Goal: Task Accomplishment & Management: Manage account settings

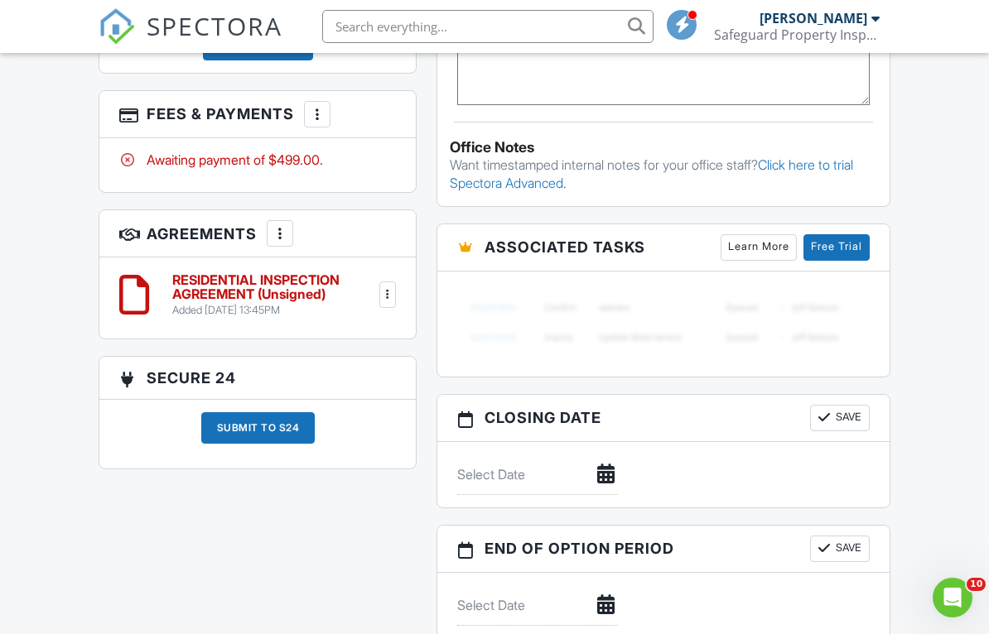
click at [192, 286] on h6 "RESIDENTIAL INSPECTION AGREEMENT (Unsigned)" at bounding box center [273, 287] width 203 height 29
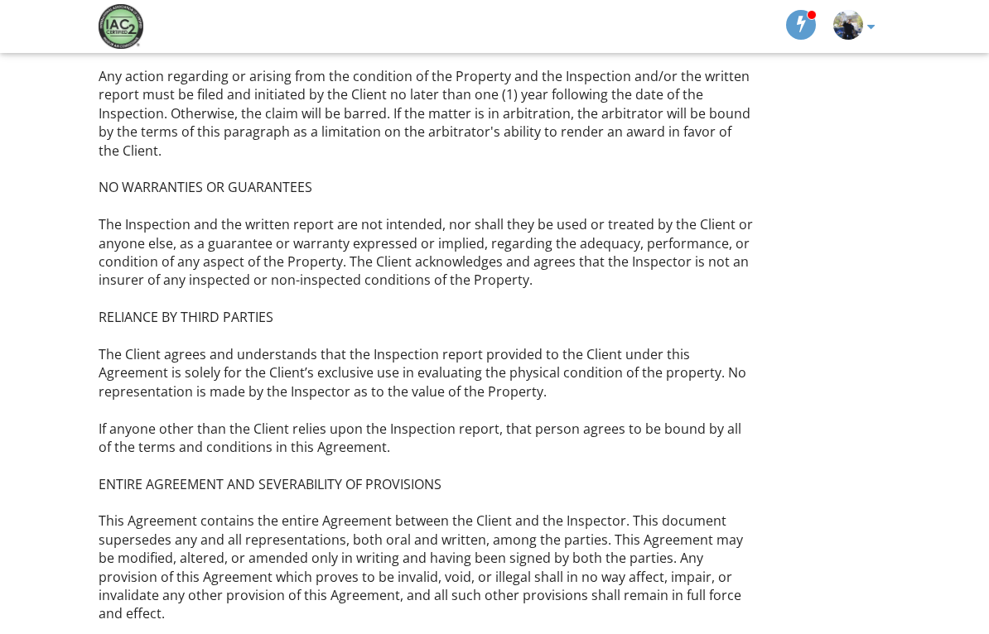
scroll to position [3835, 0]
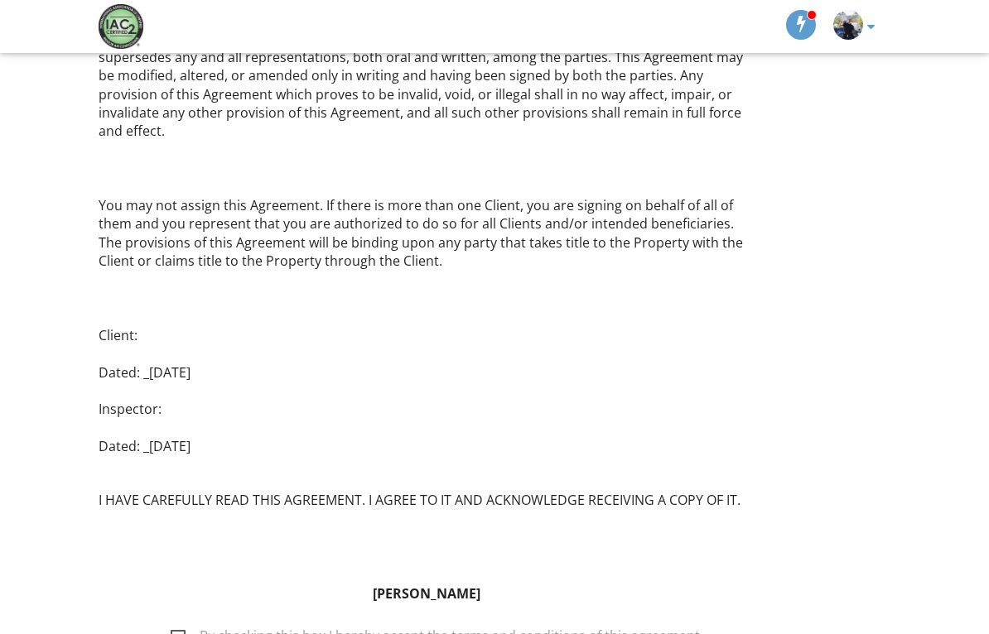
click at [190, 628] on label "By checking this box I hereby accept the terms and conditions of this agreement." at bounding box center [437, 638] width 532 height 21
click at [171, 623] on input "By checking this box I hereby accept the terms and conditions of this agreement." at bounding box center [166, 628] width 11 height 11
checkbox input "true"
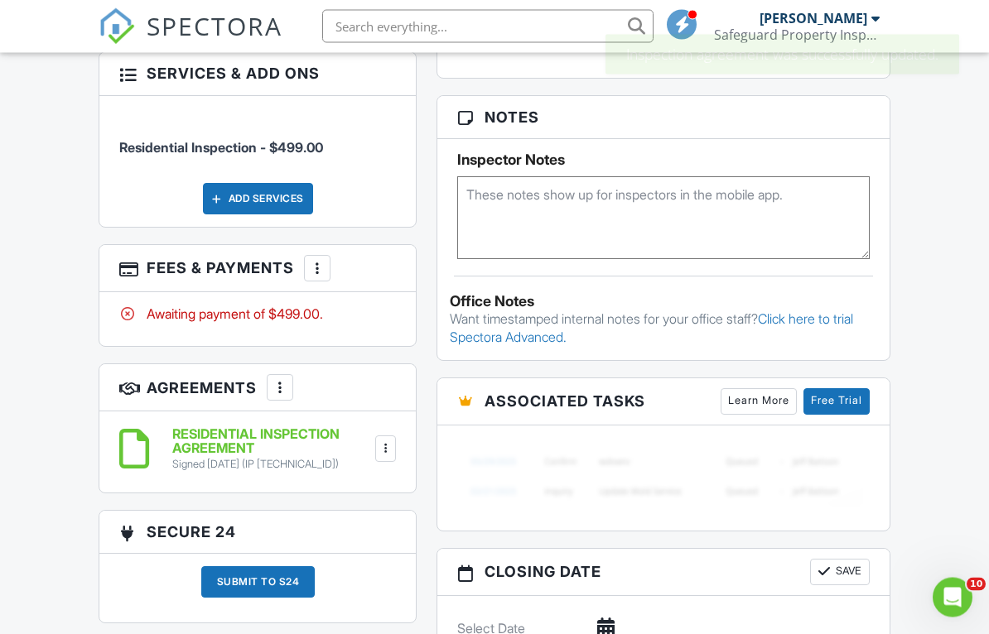
scroll to position [1037, 0]
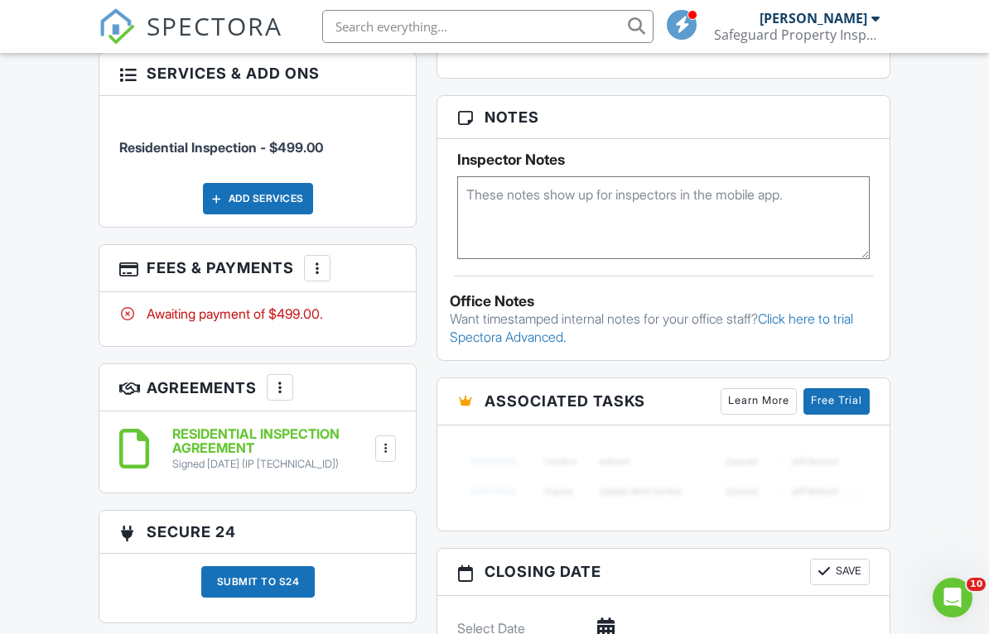
click at [320, 276] on div "More" at bounding box center [317, 268] width 26 height 26
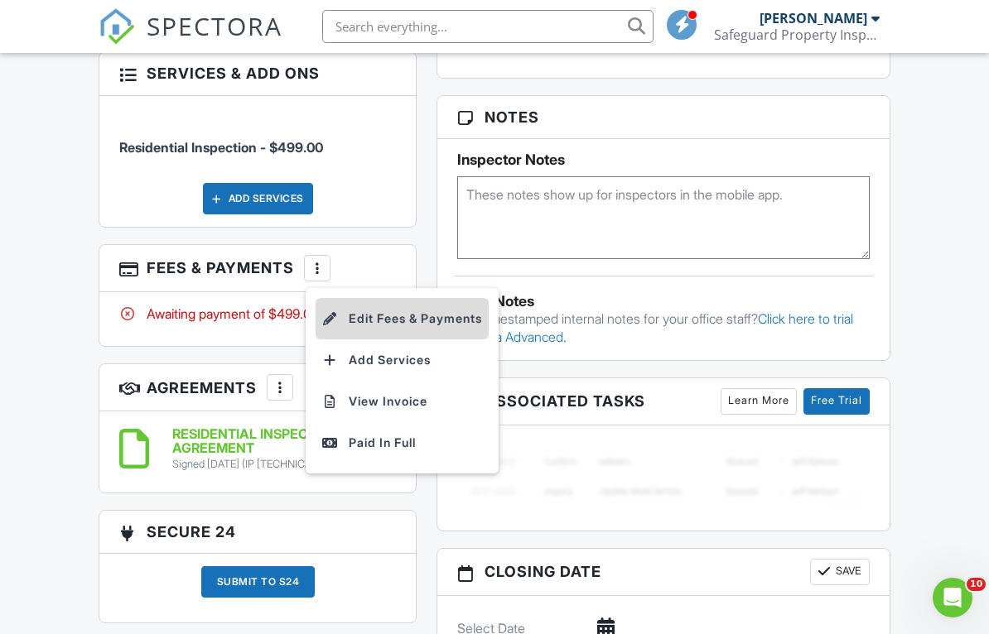
click at [345, 311] on li "Edit Fees & Payments" at bounding box center [401, 318] width 173 height 41
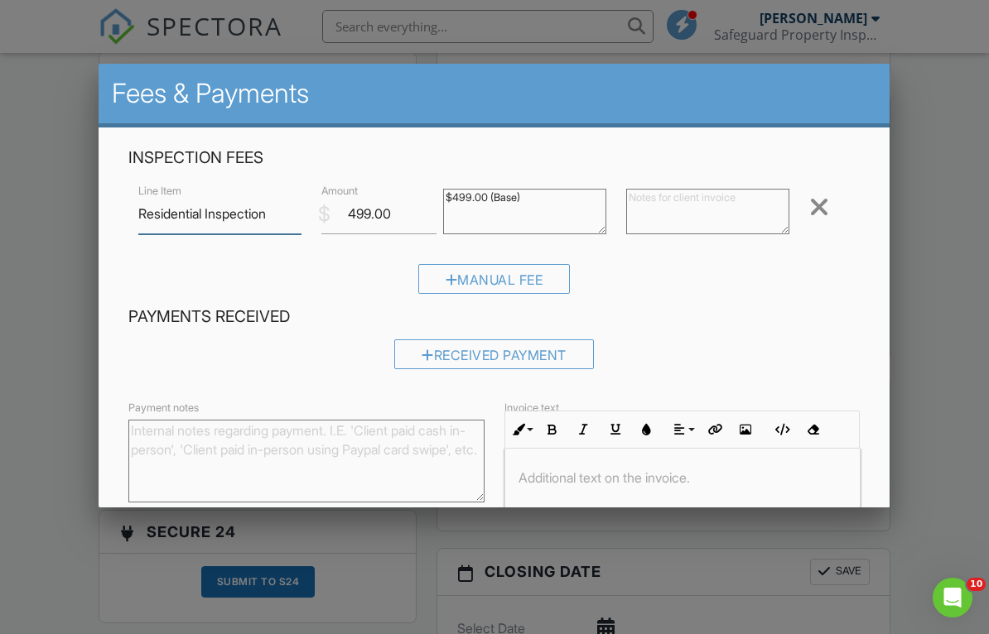
scroll to position [1037, 0]
click at [393, 220] on input "499.00" at bounding box center [378, 214] width 115 height 41
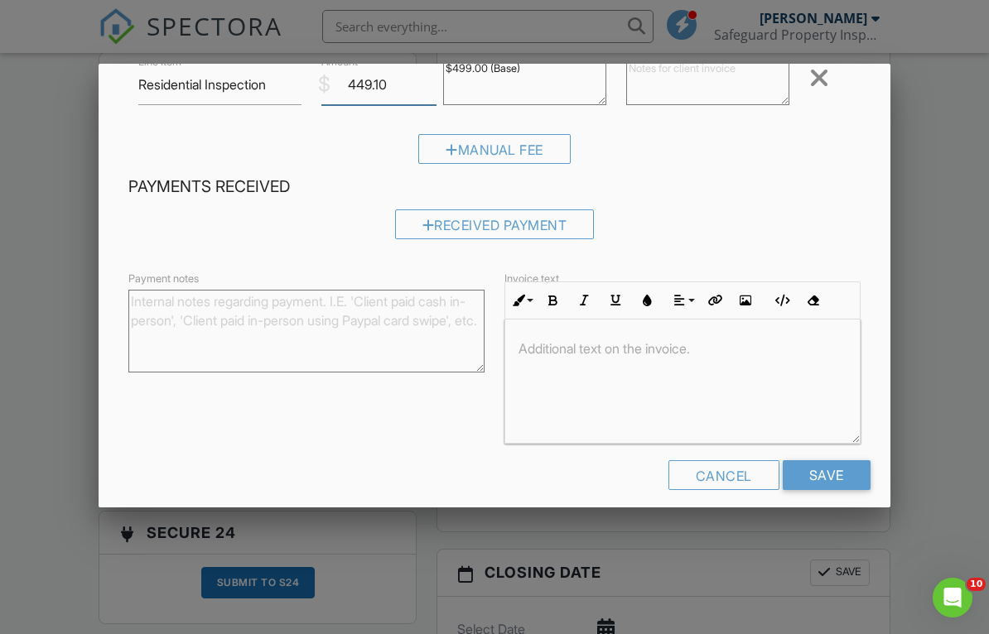
scroll to position [128, 0]
type input "449.10"
click at [803, 474] on input "Save" at bounding box center [826, 476] width 88 height 30
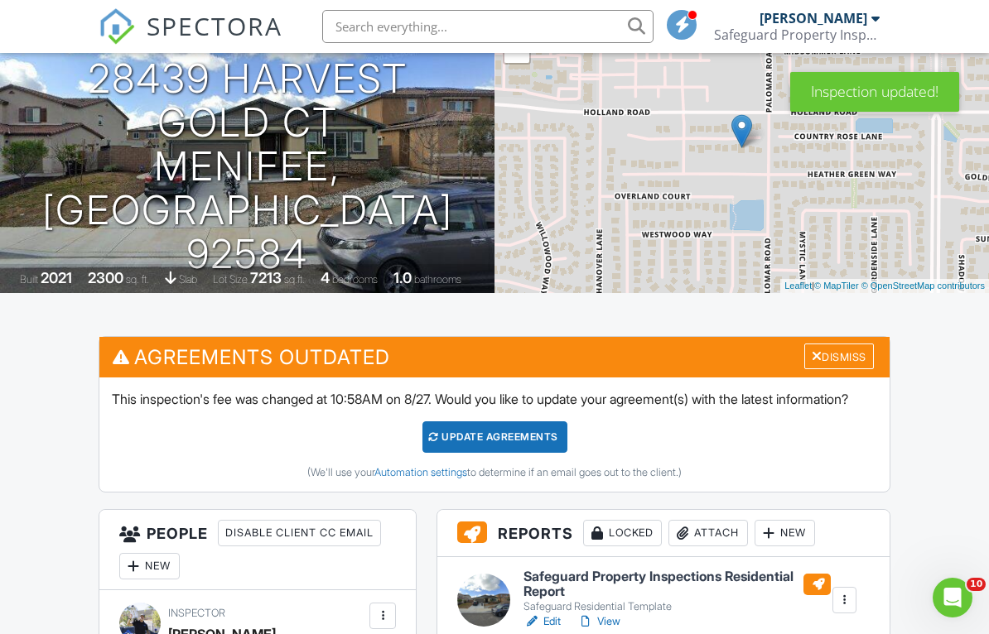
click at [481, 453] on div "Update Agreements" at bounding box center [494, 436] width 145 height 31
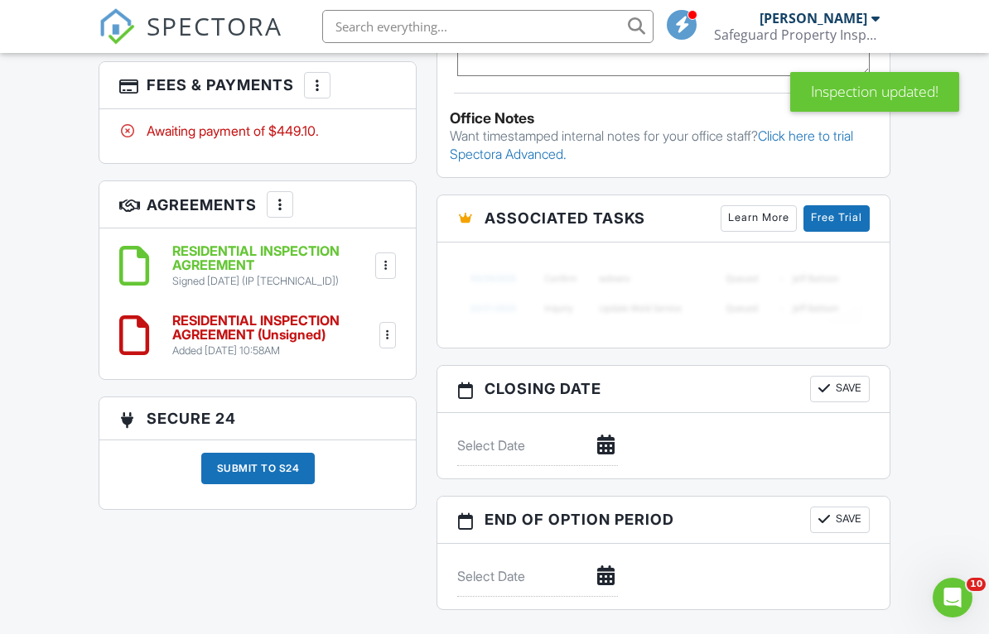
click at [387, 261] on div at bounding box center [386, 265] width 17 height 17
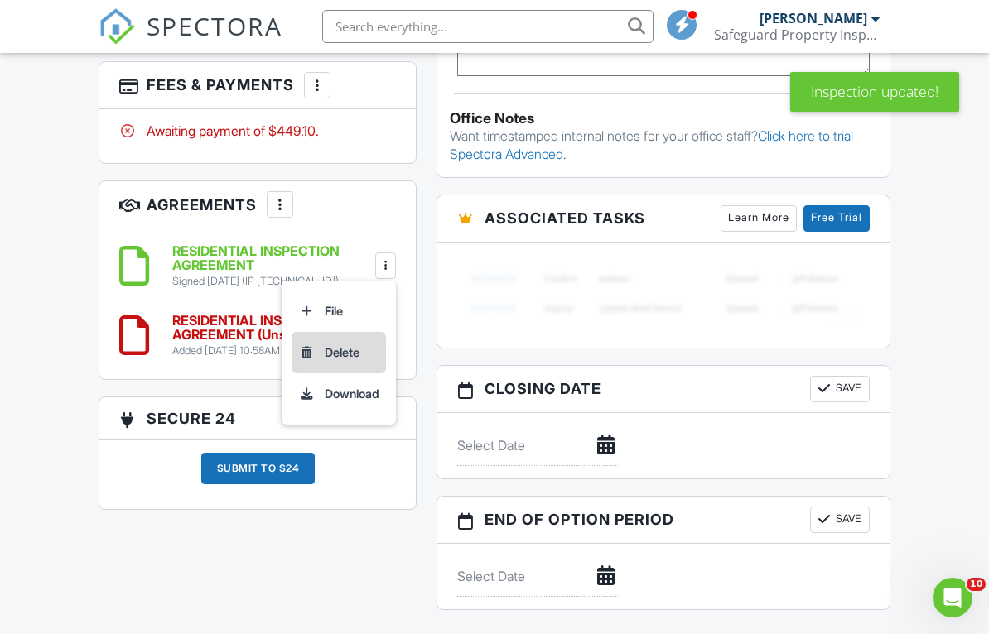
click at [314, 345] on li "Delete" at bounding box center [338, 352] width 94 height 41
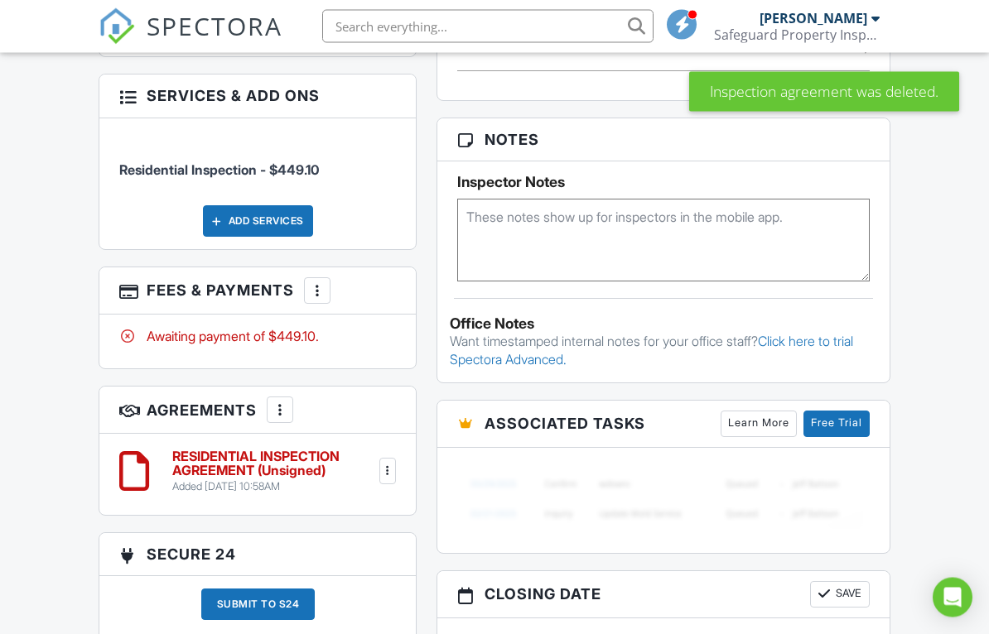
scroll to position [1018, 0]
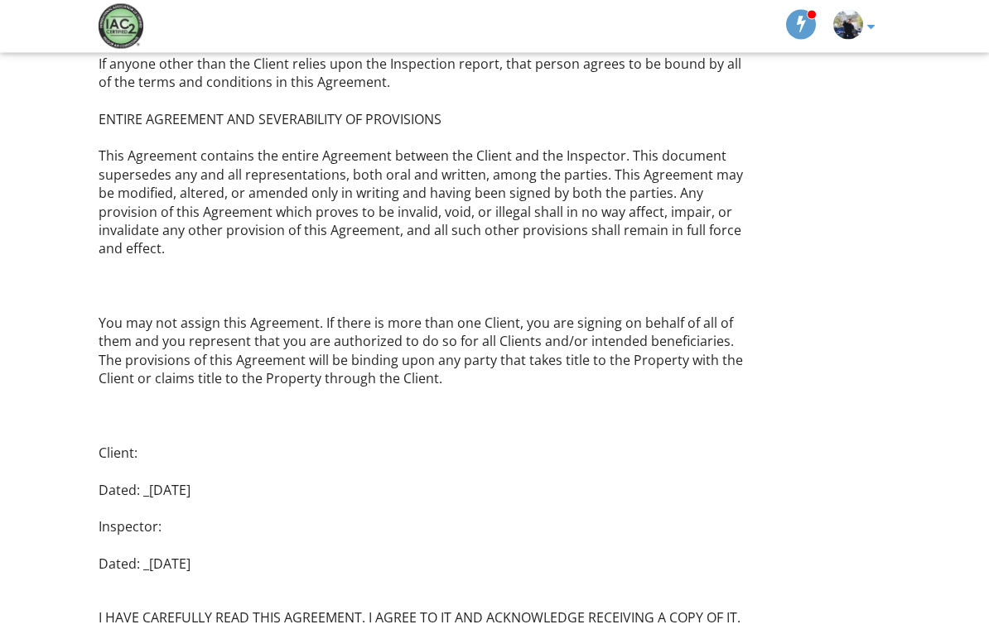
scroll to position [3835, 0]
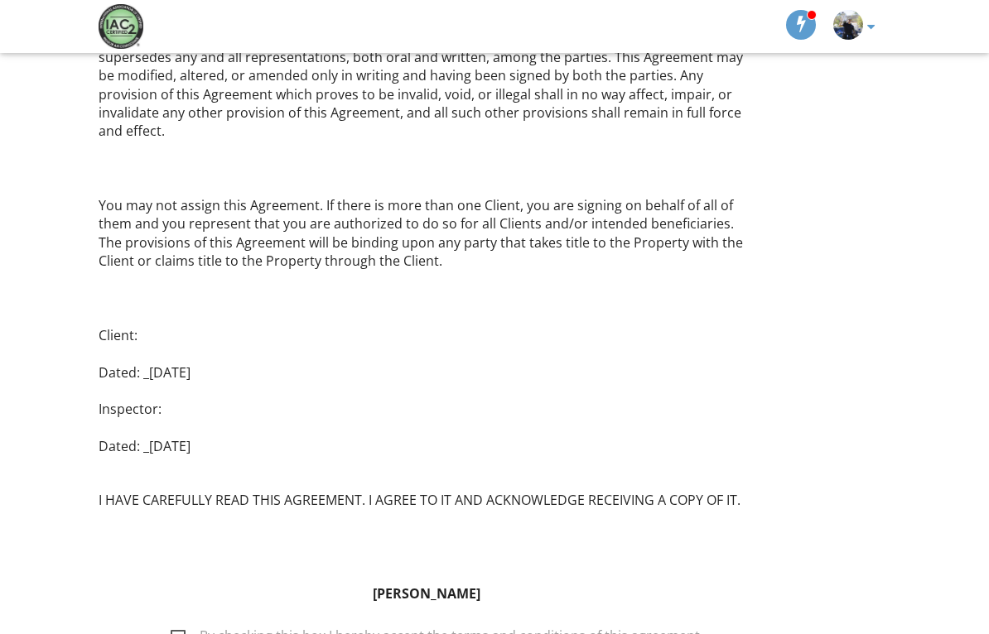
click at [175, 628] on label "By checking this box I hereby accept the terms and conditions of this agreement." at bounding box center [437, 638] width 532 height 21
click at [171, 623] on input "By checking this box I hereby accept the terms and conditions of this agreement." at bounding box center [166, 628] width 11 height 11
checkbox input "true"
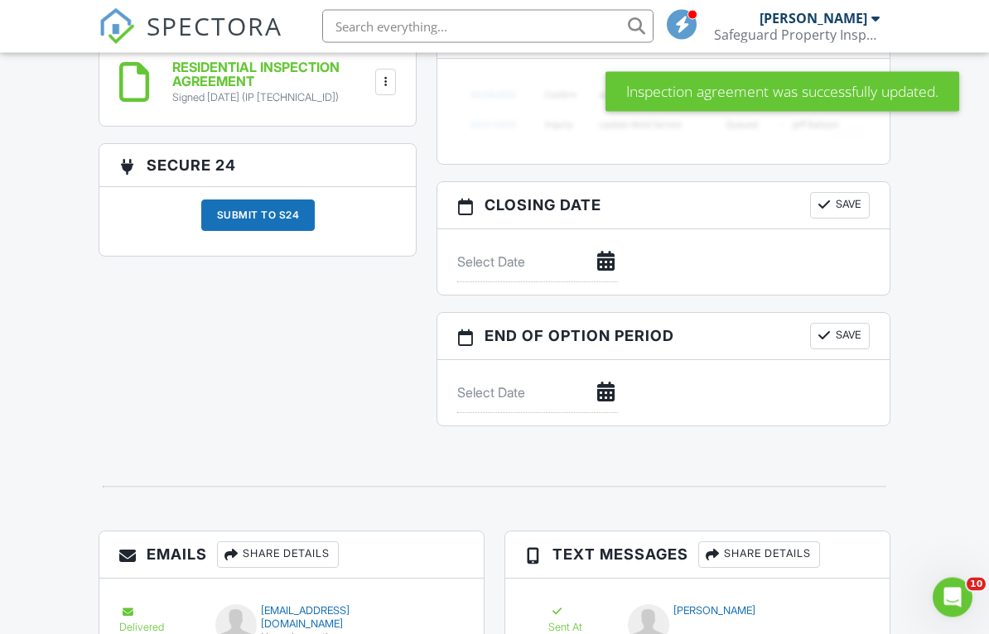
scroll to position [988, 0]
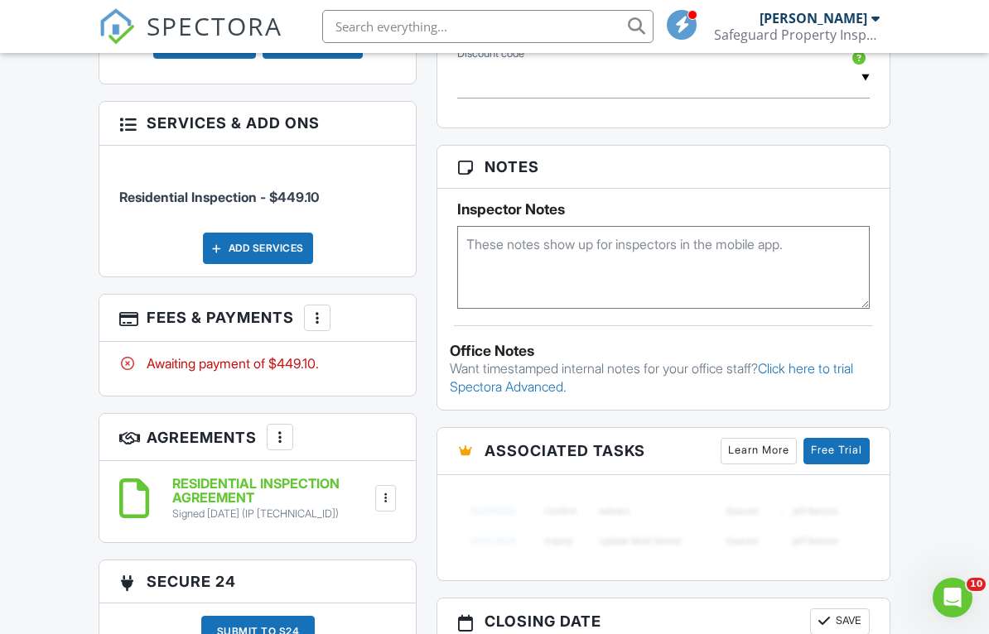
click at [317, 313] on div at bounding box center [317, 318] width 17 height 17
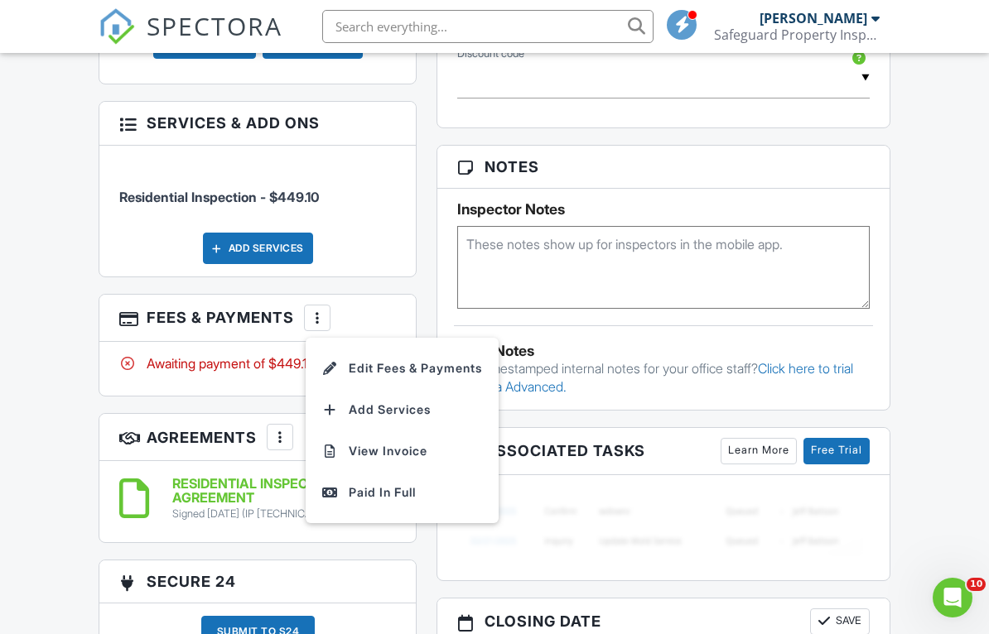
click at [53, 341] on div "Dashboard Templates Contacts Metrics Automations Advanced Settings Support Cent…" at bounding box center [494, 279] width 989 height 2429
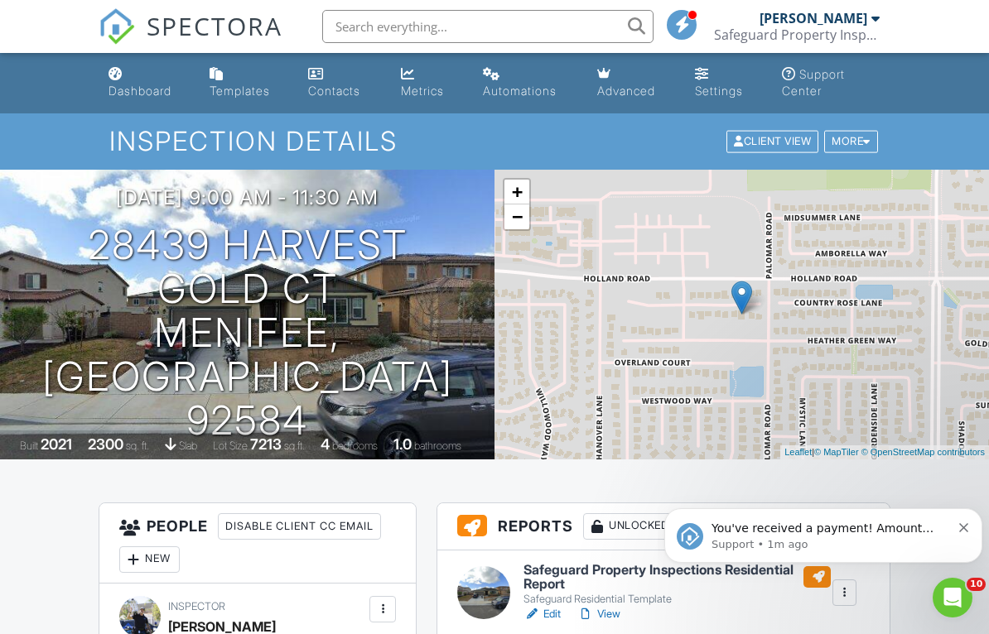
scroll to position [180, 0]
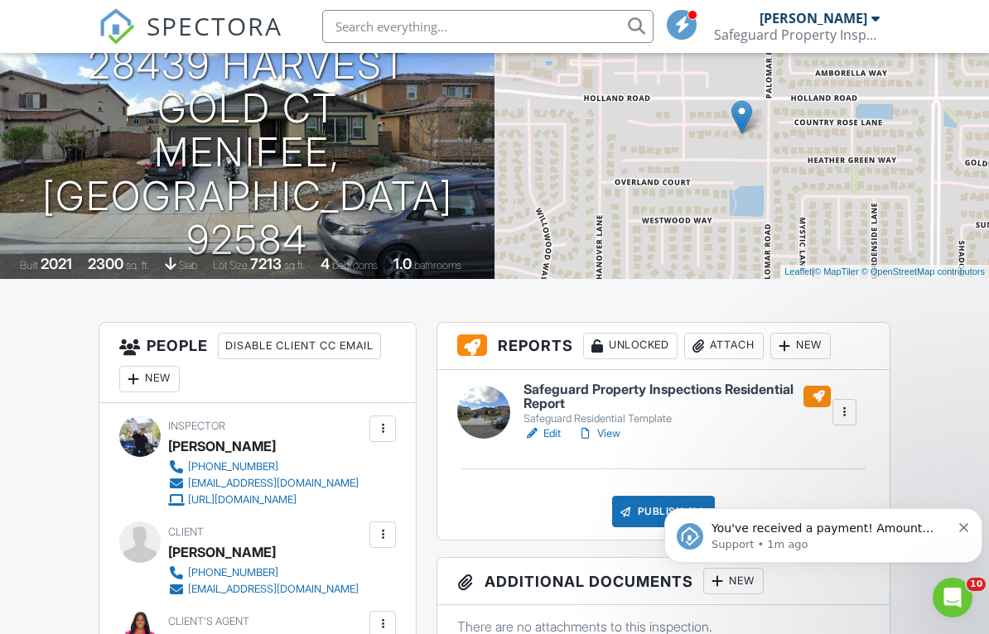
click at [960, 517] on div "You've received a payment! Amount $449.10 Fee $0.00 Net $449.10 Transaction # p…" at bounding box center [823, 535] width 318 height 55
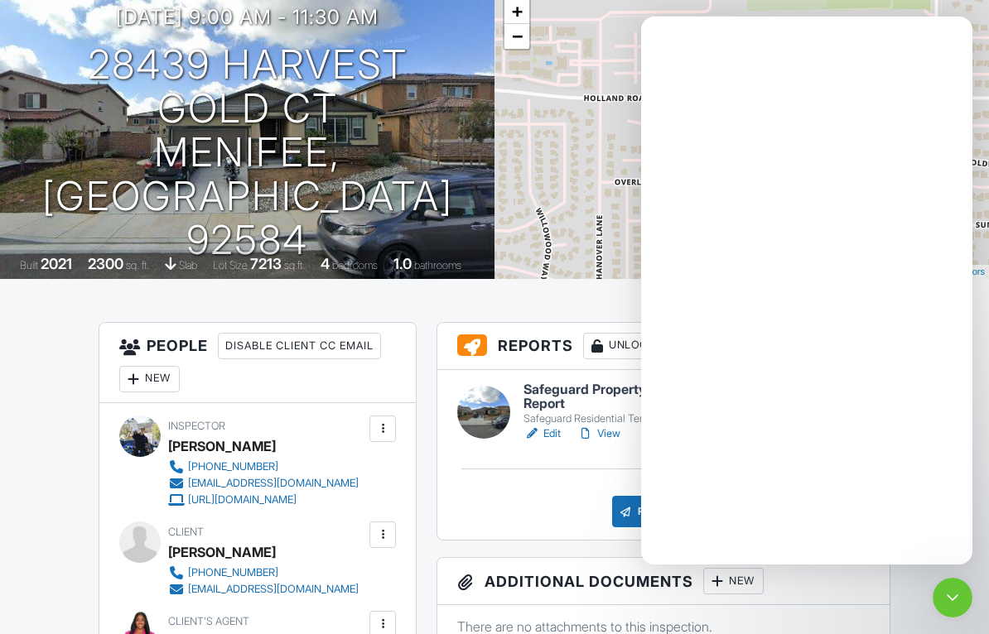
scroll to position [0, 0]
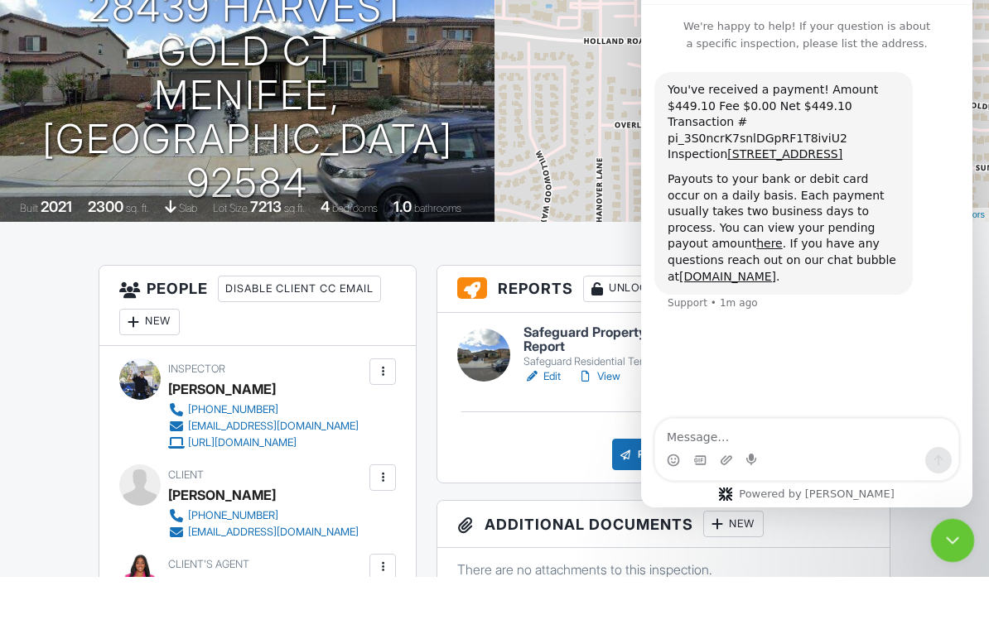
click at [942, 543] on icon "Close Intercom Messenger" at bounding box center [950, 538] width 20 height 20
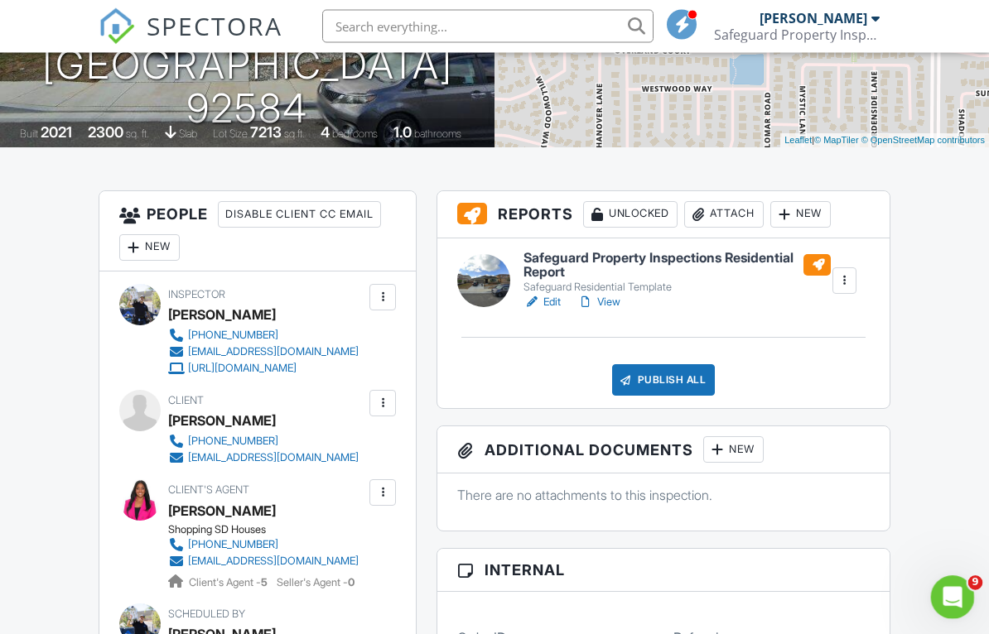
scroll to position [368, 0]
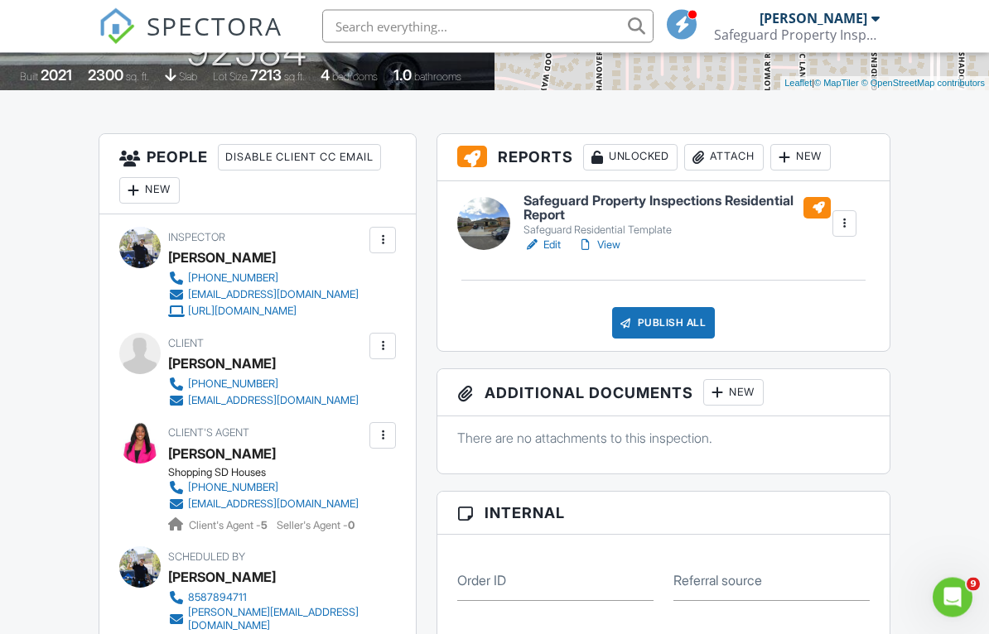
click at [614, 248] on link "View" at bounding box center [598, 246] width 43 height 17
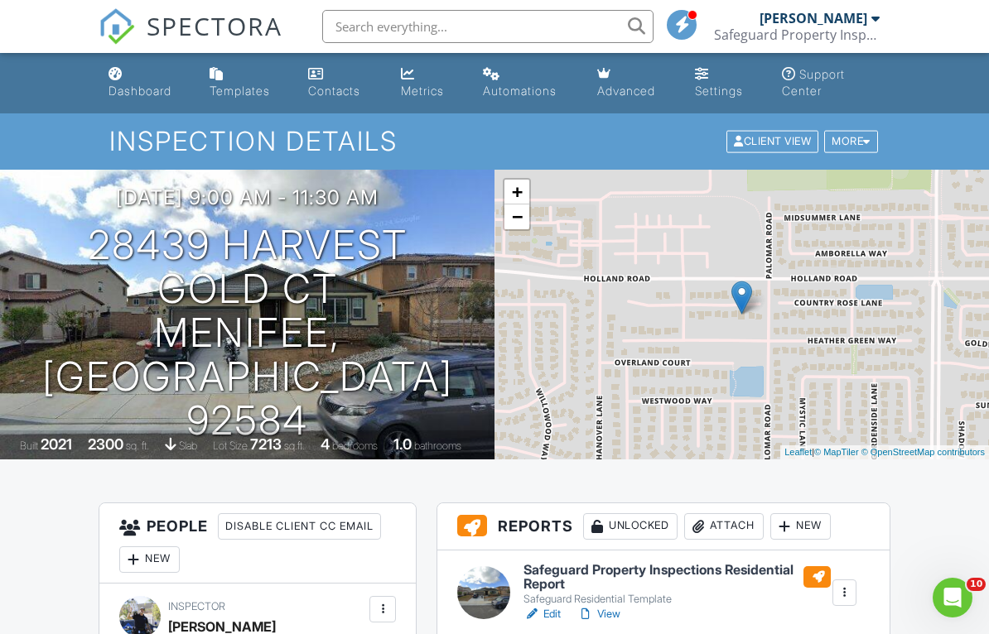
scroll to position [378, 0]
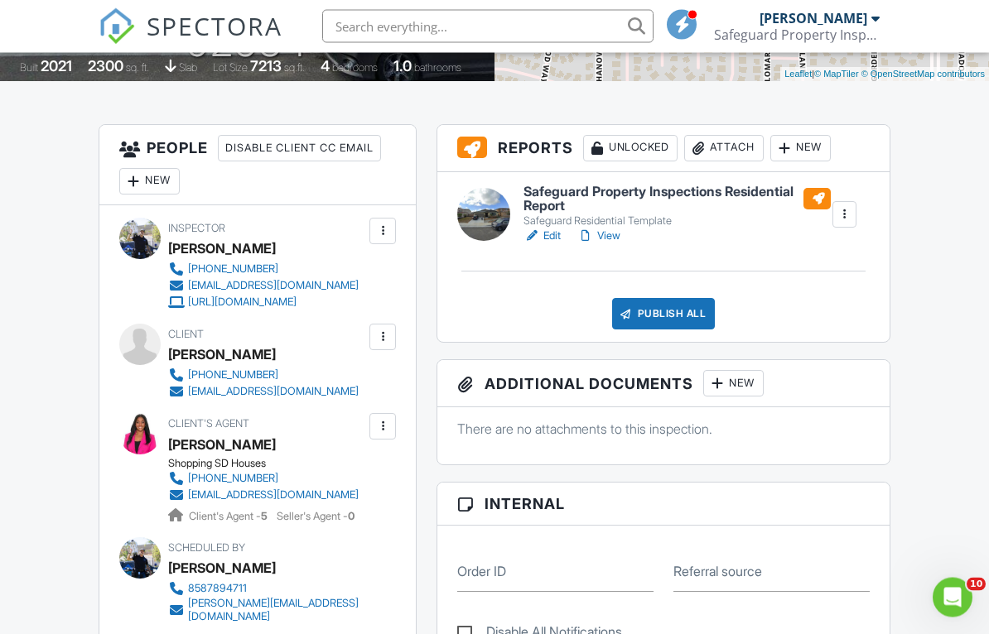
click at [611, 238] on link "View" at bounding box center [598, 237] width 43 height 17
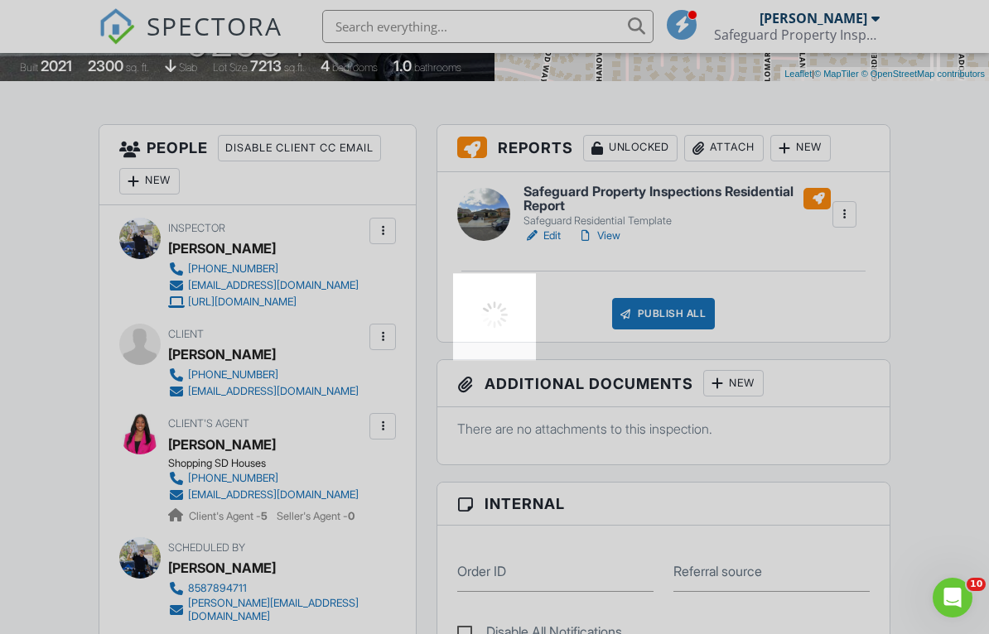
scroll to position [399, 0]
